Goal: Task Accomplishment & Management: Complete application form

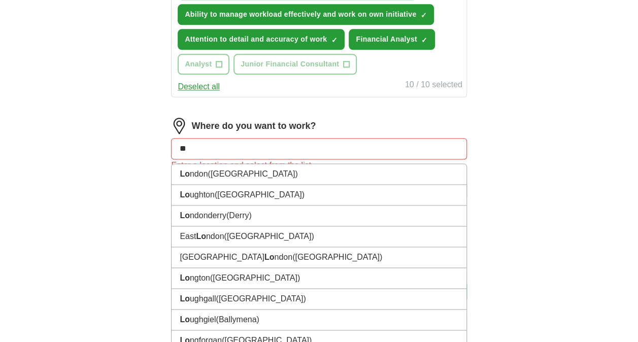
scroll to position [594, 0]
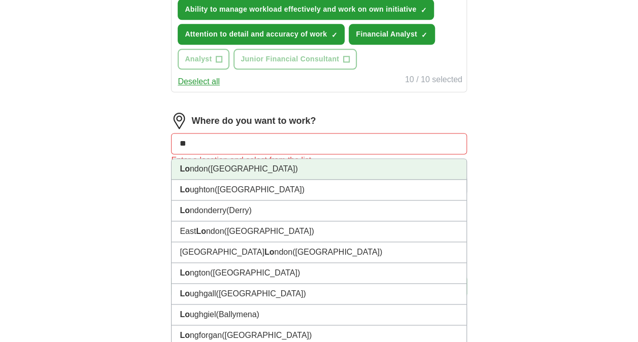
click at [251, 166] on li "Lo ndon ([GEOGRAPHIC_DATA])" at bounding box center [319, 169] width 295 height 21
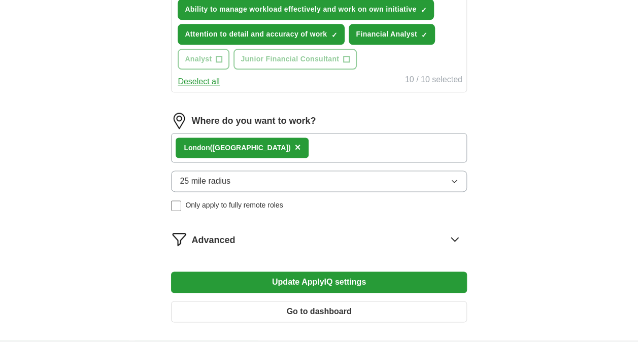
click at [293, 150] on div "Lo ndon ([GEOGRAPHIC_DATA]) ×" at bounding box center [319, 147] width 296 height 29
click at [279, 146] on div "Lo ndon ([GEOGRAPHIC_DATA]) ×" at bounding box center [319, 147] width 296 height 29
drag, startPoint x: 279, startPoint y: 146, endPoint x: 321, endPoint y: 146, distance: 42.2
click at [321, 146] on div "Lo ndon ([GEOGRAPHIC_DATA]) ×" at bounding box center [319, 147] width 296 height 29
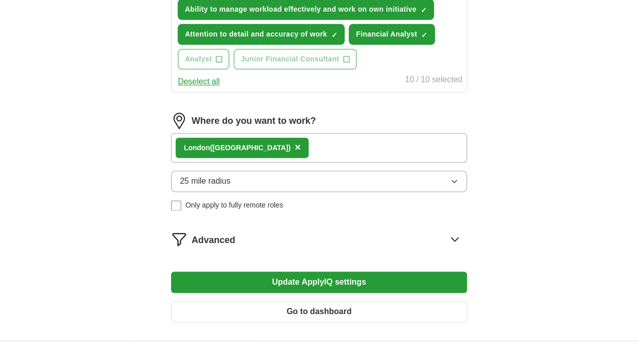
click at [283, 141] on div "Lo ndon ([GEOGRAPHIC_DATA]) ×" at bounding box center [319, 147] width 296 height 29
click at [284, 152] on div "Lo ndon ([GEOGRAPHIC_DATA]) ×" at bounding box center [319, 147] width 296 height 29
click at [343, 152] on div "Lo ndon ([GEOGRAPHIC_DATA]) ×" at bounding box center [319, 147] width 296 height 29
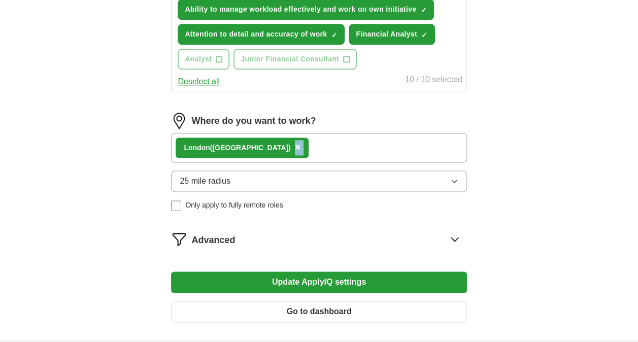
drag, startPoint x: 343, startPoint y: 152, endPoint x: 280, endPoint y: 141, distance: 63.5
click at [280, 141] on div "Lo ndon ([GEOGRAPHIC_DATA]) ×" at bounding box center [319, 147] width 296 height 29
click at [260, 139] on div "Lo ndon ([GEOGRAPHIC_DATA]) ×" at bounding box center [319, 147] width 296 height 29
click at [244, 188] on button "25 mile radius" at bounding box center [319, 181] width 296 height 21
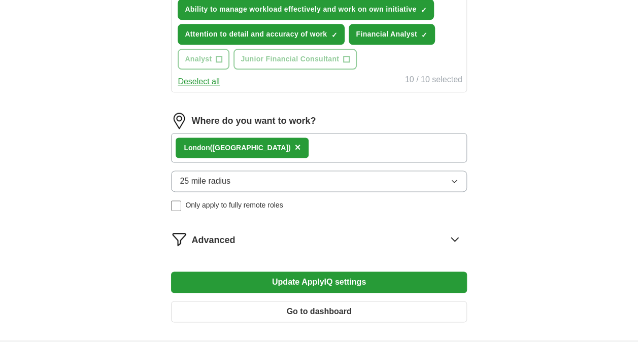
click at [257, 147] on div "Lo ndon ([GEOGRAPHIC_DATA]) ×" at bounding box center [319, 147] width 296 height 29
click at [239, 147] on div "Lo ndon ([GEOGRAPHIC_DATA]) ×" at bounding box center [242, 148] width 133 height 20
click at [295, 147] on span "×" at bounding box center [298, 147] width 6 height 11
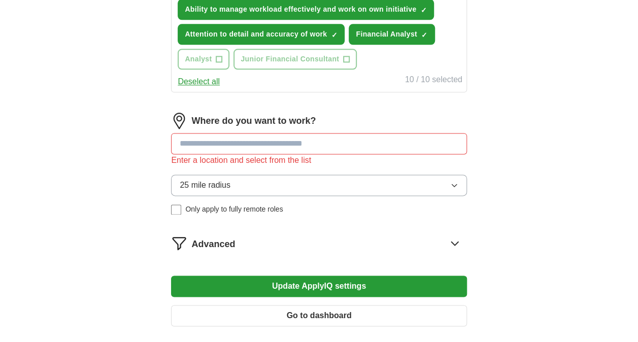
click at [225, 146] on input at bounding box center [319, 143] width 296 height 21
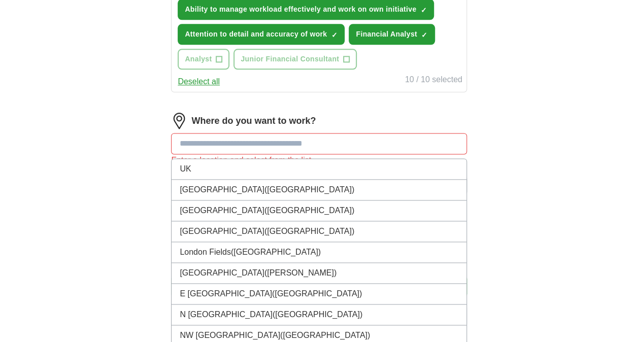
type input "*"
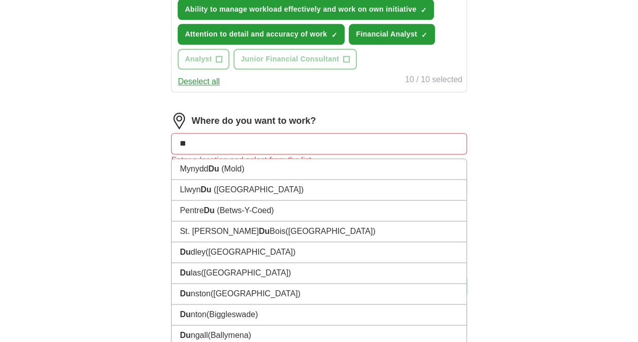
type input "*"
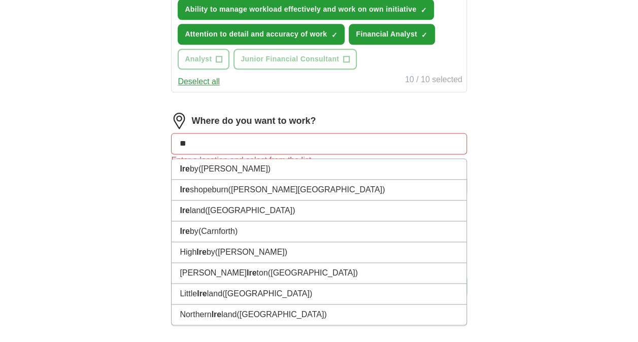
type input "*"
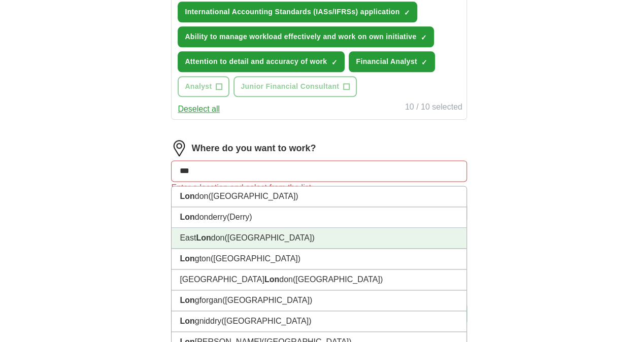
scroll to position [559, 0]
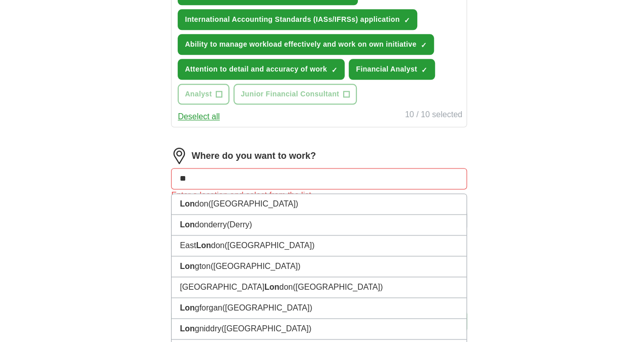
type input "*"
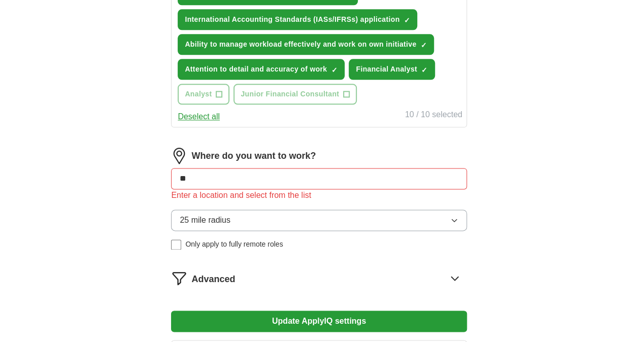
type input "*"
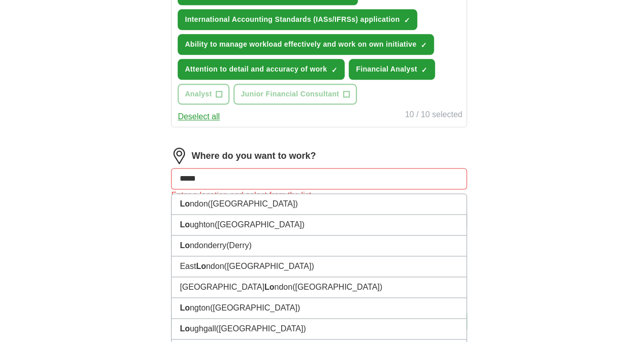
type input "******"
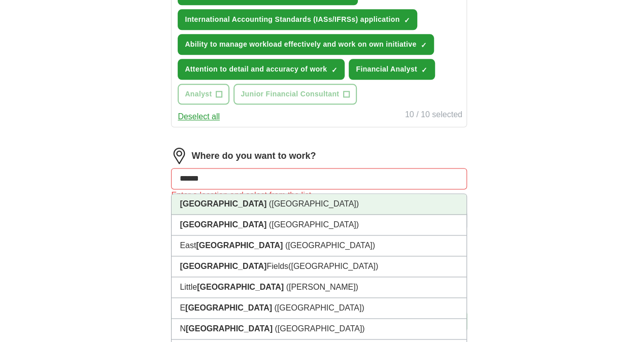
click at [209, 206] on li "[GEOGRAPHIC_DATA] ([GEOGRAPHIC_DATA])" at bounding box center [319, 204] width 295 height 21
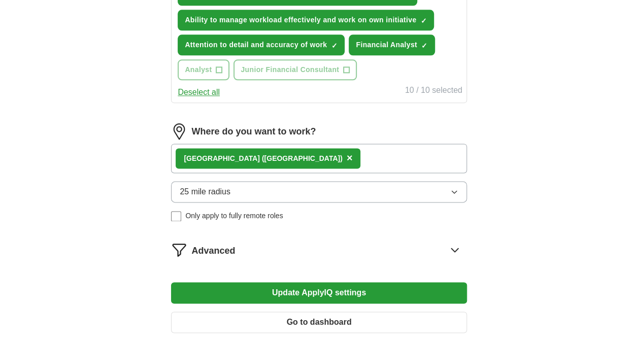
scroll to position [584, 0]
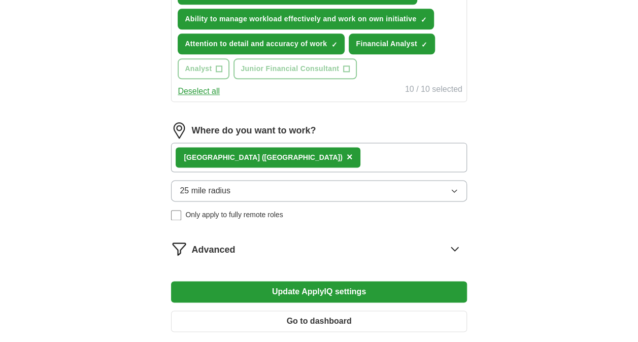
click at [202, 186] on span "25 mile radius" at bounding box center [205, 191] width 51 height 12
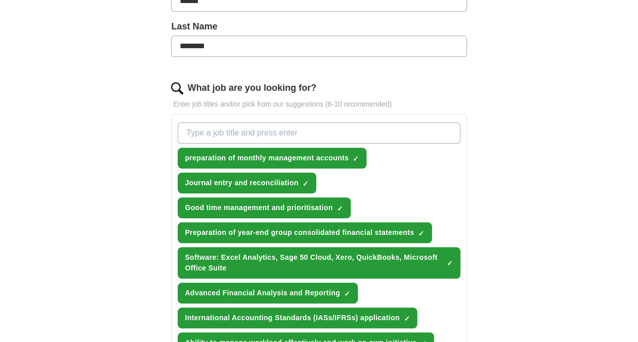
scroll to position [260, 0]
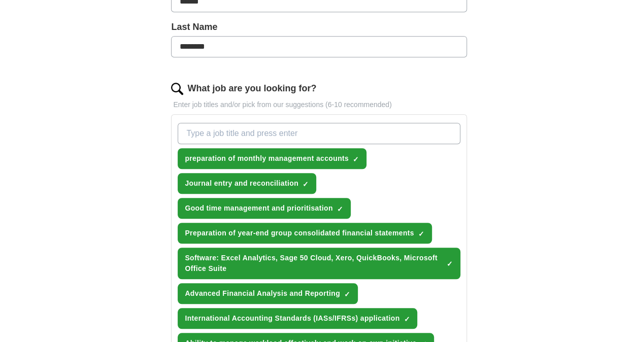
click at [209, 133] on input "What job are you looking for?" at bounding box center [319, 133] width 282 height 21
type input "F"
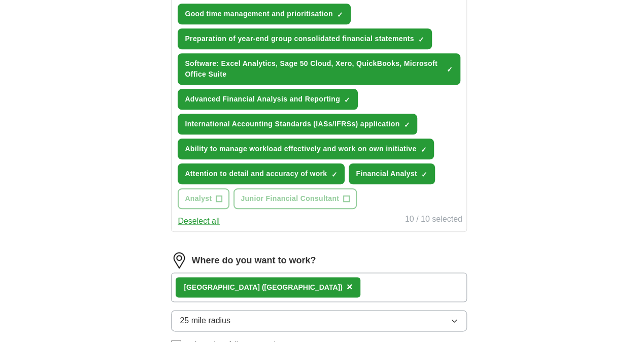
scroll to position [456, 0]
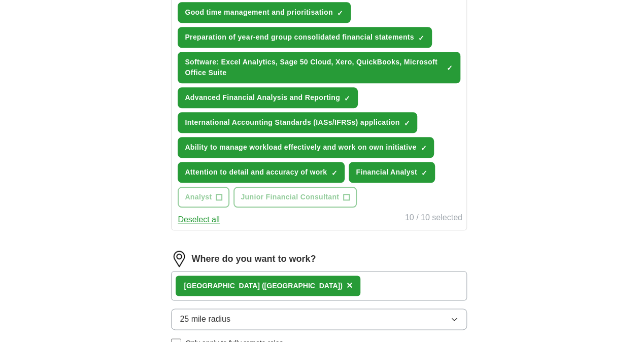
click at [201, 217] on button "Deselect all" at bounding box center [199, 220] width 42 height 12
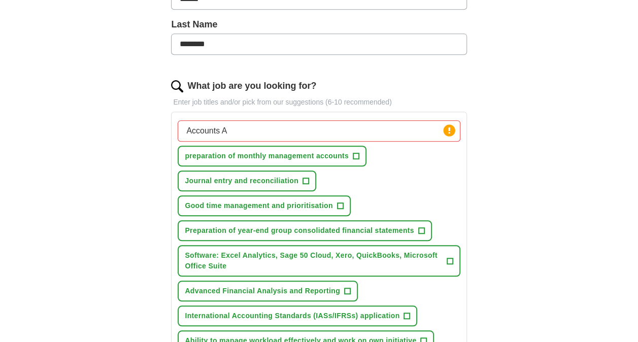
scroll to position [260, 0]
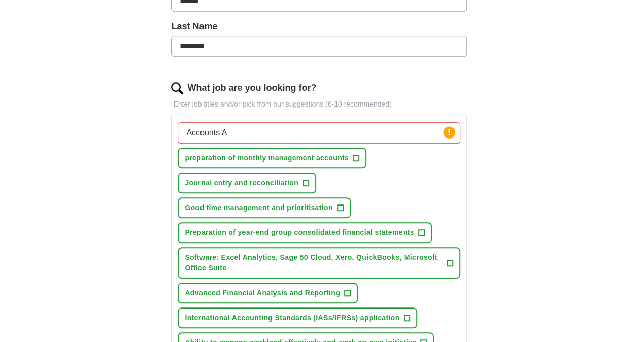
click at [238, 132] on input "Accounts A" at bounding box center [319, 132] width 282 height 21
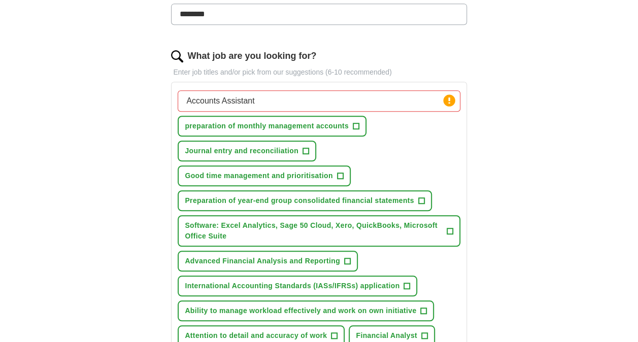
scroll to position [288, 0]
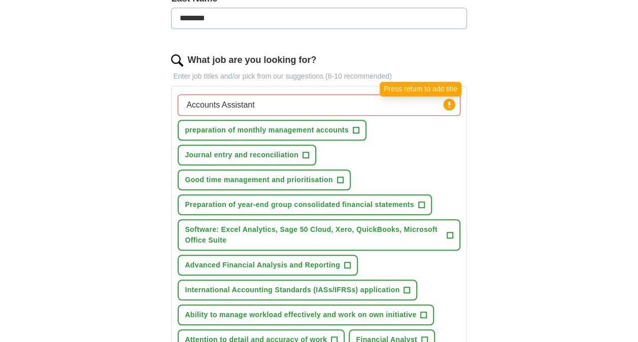
type input "Accounts Assistant"
click at [451, 100] on circle at bounding box center [449, 105] width 12 height 12
click at [262, 103] on input "Accounts Assistant" at bounding box center [319, 104] width 282 height 21
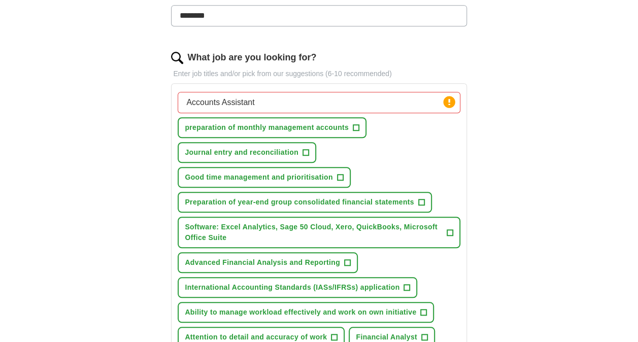
scroll to position [289, 0]
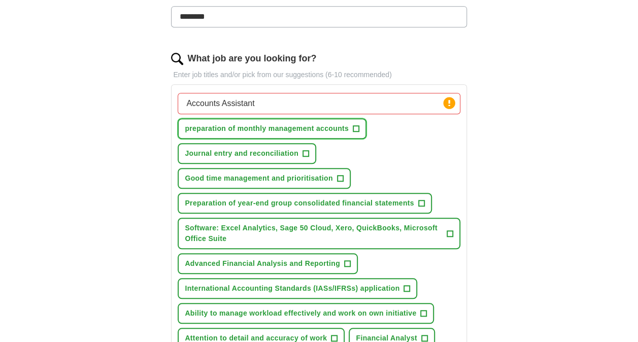
click at [357, 127] on span "+" at bounding box center [356, 129] width 6 height 8
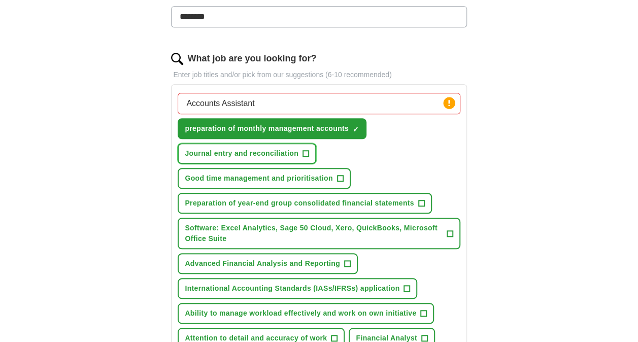
click at [310, 152] on button "Journal entry and reconciliation +" at bounding box center [247, 153] width 139 height 21
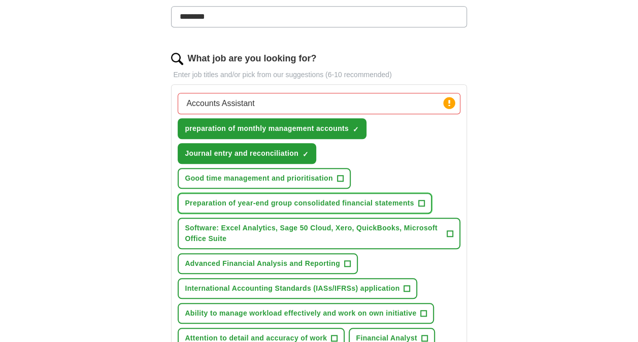
click at [418, 202] on span "+" at bounding box center [421, 204] width 6 height 8
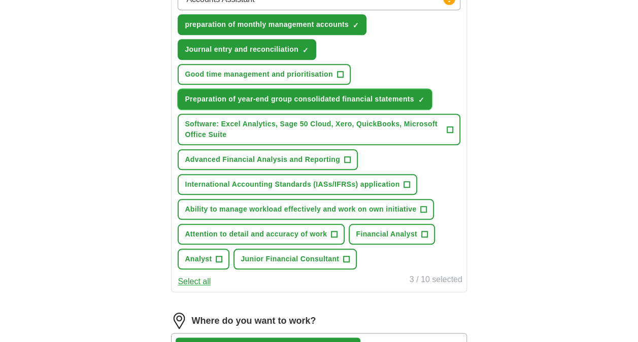
scroll to position [394, 0]
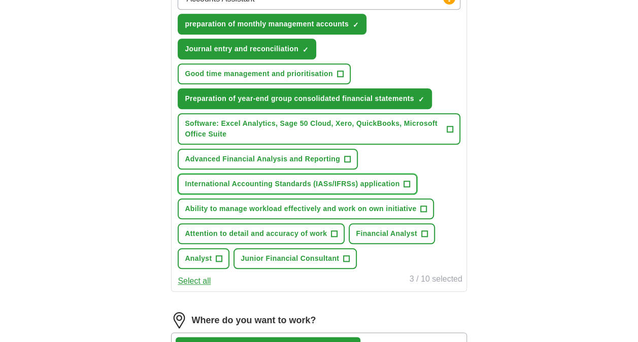
click at [409, 180] on span "+" at bounding box center [407, 184] width 6 height 8
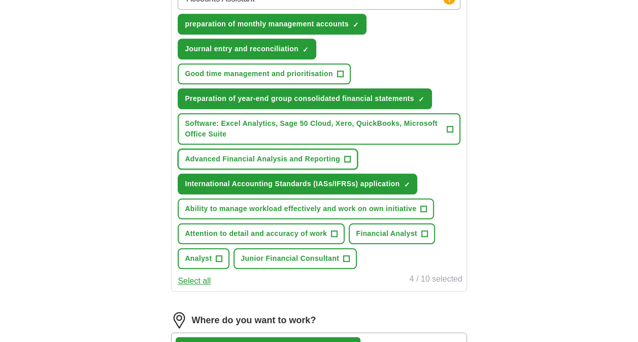
click at [349, 158] on span "+" at bounding box center [347, 159] width 6 height 8
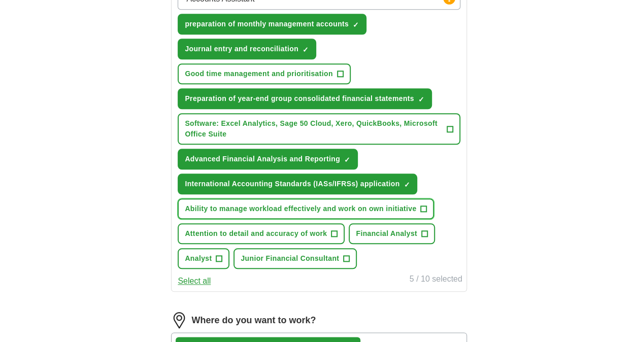
click at [423, 207] on span "+" at bounding box center [424, 209] width 6 height 8
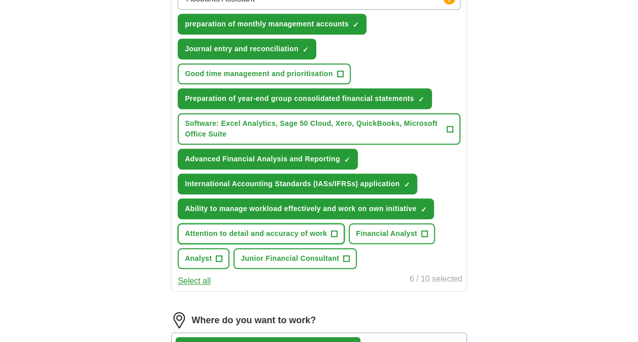
click at [333, 233] on span "+" at bounding box center [335, 234] width 6 height 8
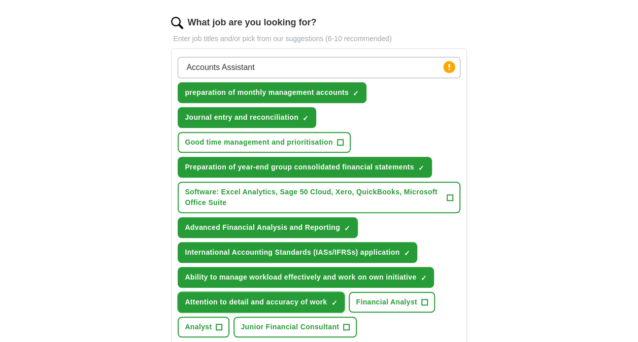
scroll to position [325, 0]
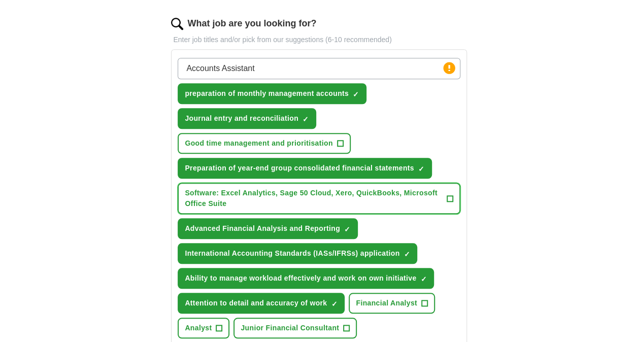
click at [449, 197] on span "+" at bounding box center [450, 199] width 6 height 8
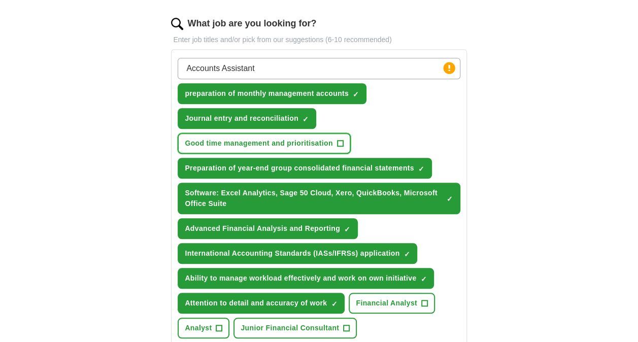
click at [341, 145] on span "+" at bounding box center [340, 144] width 6 height 8
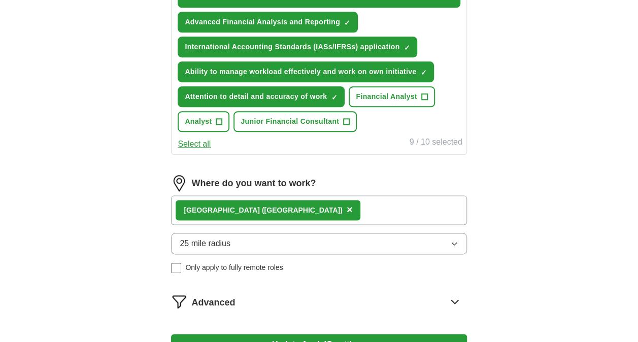
scroll to position [532, 0]
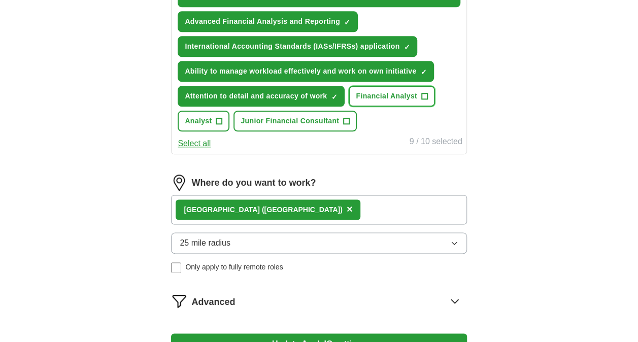
click at [420, 99] on button "Financial Analyst +" at bounding box center [392, 96] width 86 height 21
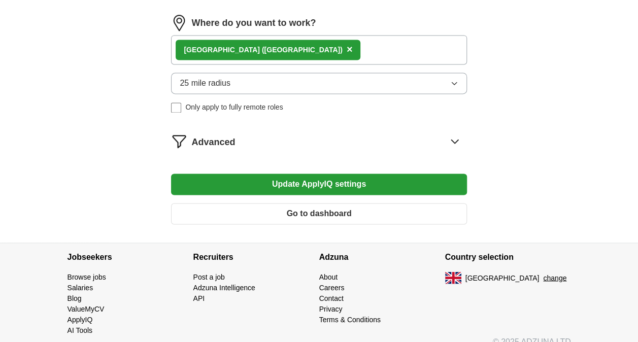
scroll to position [692, 0]
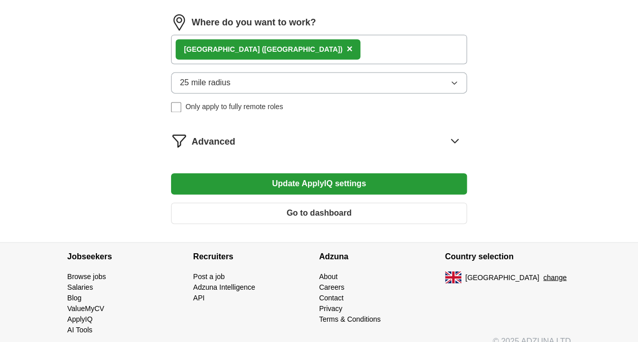
click at [453, 140] on icon at bounding box center [455, 141] width 16 height 16
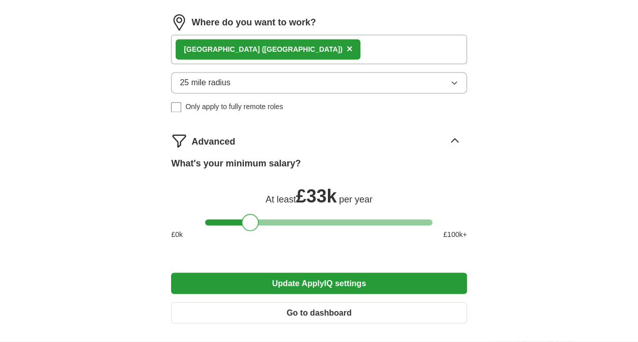
drag, startPoint x: 247, startPoint y: 219, endPoint x: 254, endPoint y: 220, distance: 6.6
click at [254, 220] on div at bounding box center [250, 222] width 17 height 17
click at [340, 280] on button "Update ApplyIQ settings" at bounding box center [319, 283] width 296 height 21
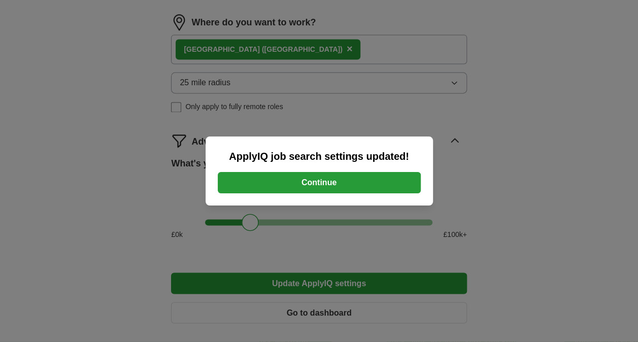
click at [341, 182] on button "Continue" at bounding box center [319, 182] width 203 height 21
